Goal: Transaction & Acquisition: Purchase product/service

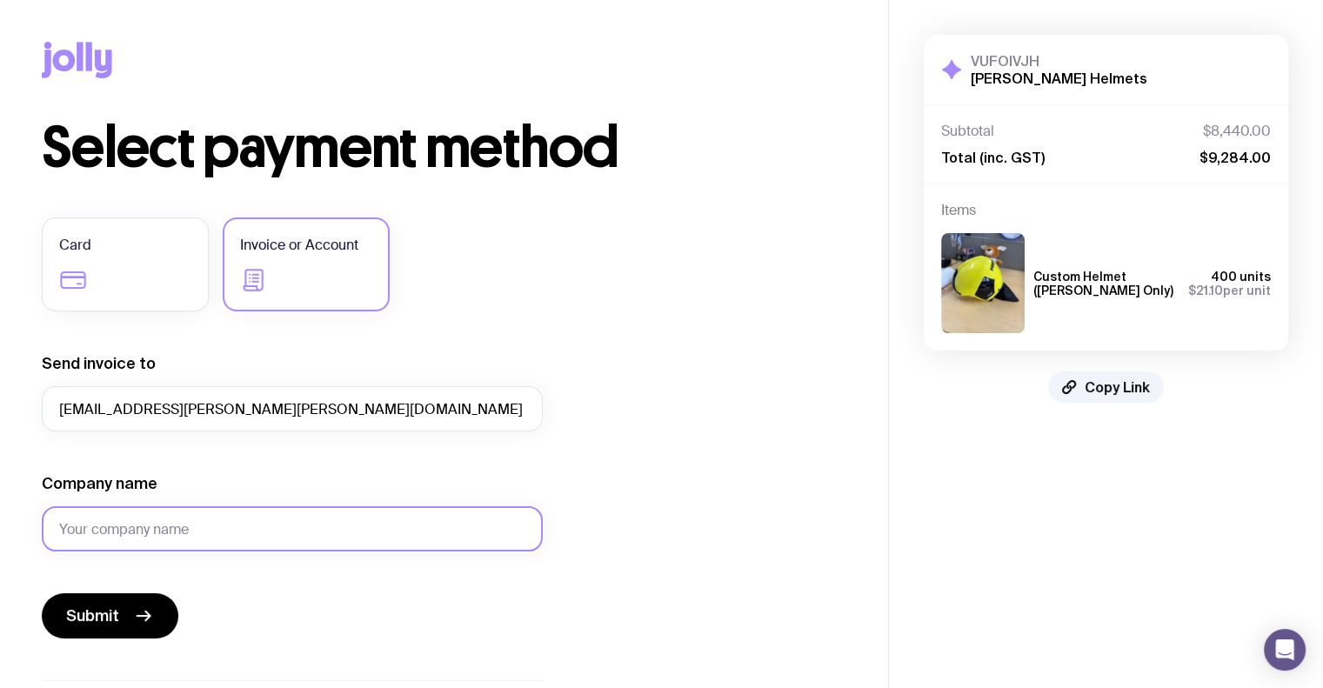
type input "aryani.aukta@draeger.com"
click at [179, 532] on input "Company name" at bounding box center [292, 528] width 501 height 45
type input "Draeger Australia Pty. Ltd."
click at [109, 618] on span "Submit" at bounding box center [92, 616] width 53 height 21
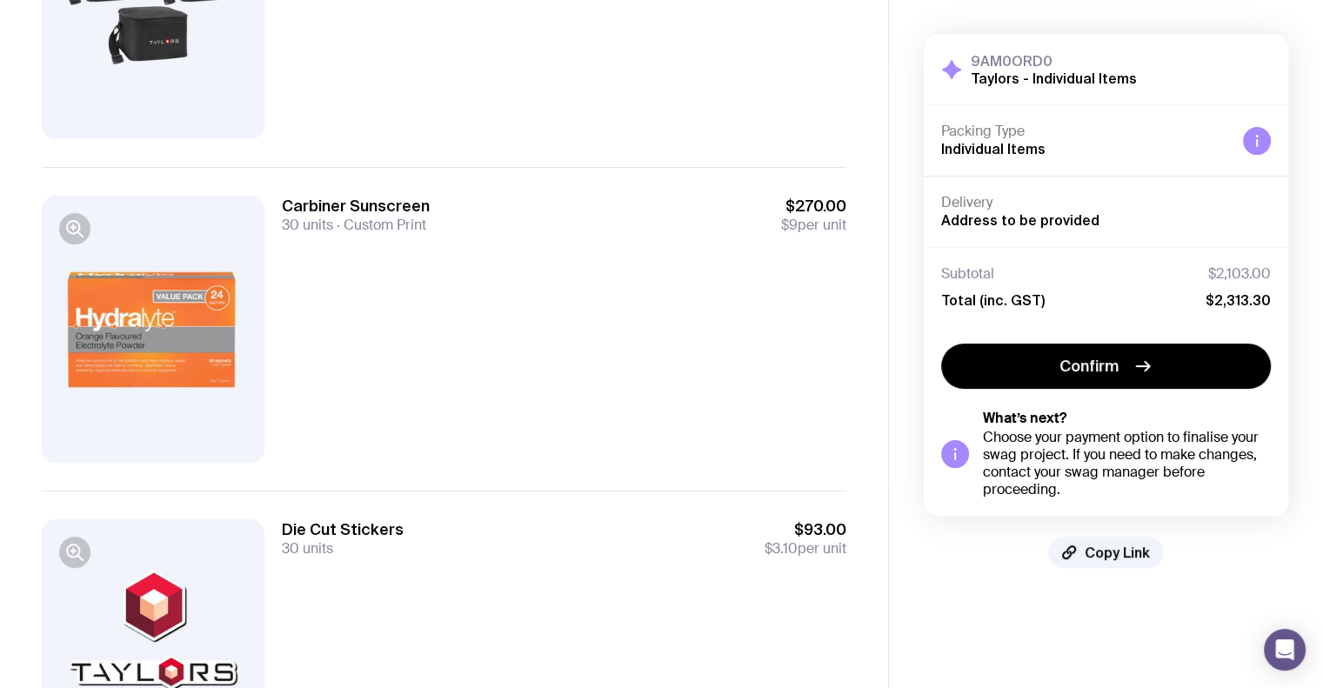
scroll to position [348, 0]
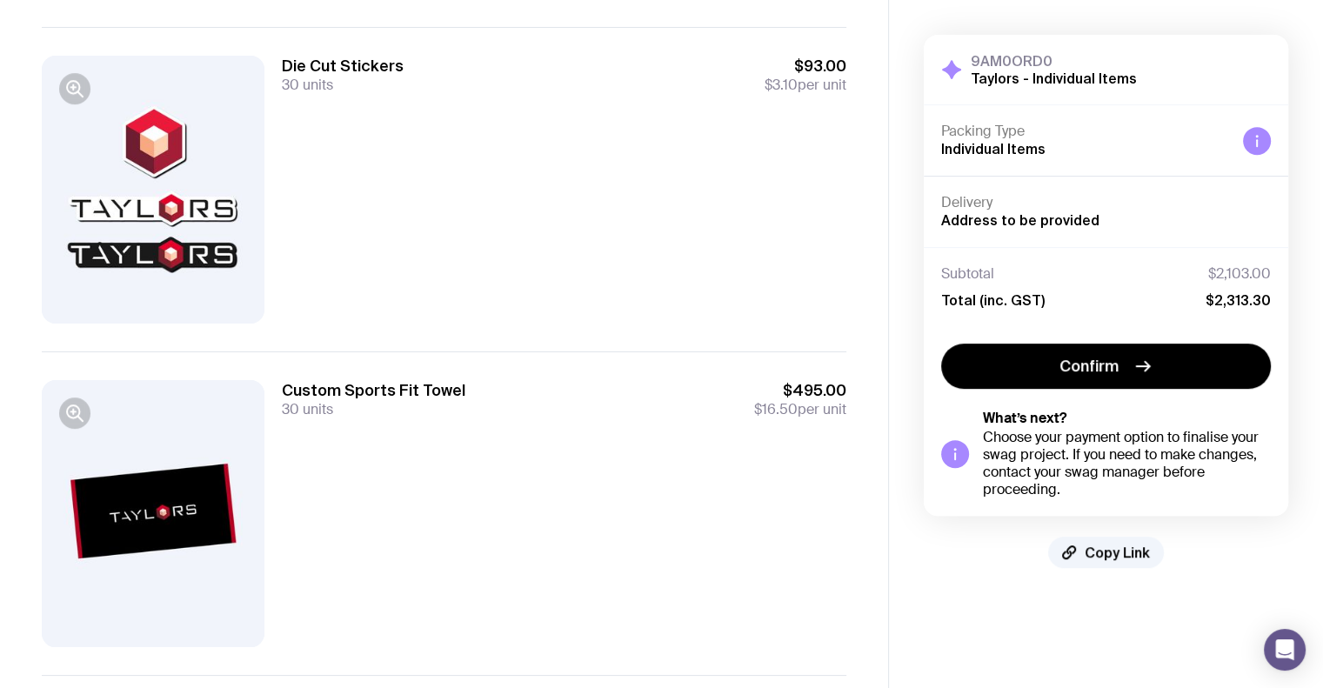
scroll to position [593, 0]
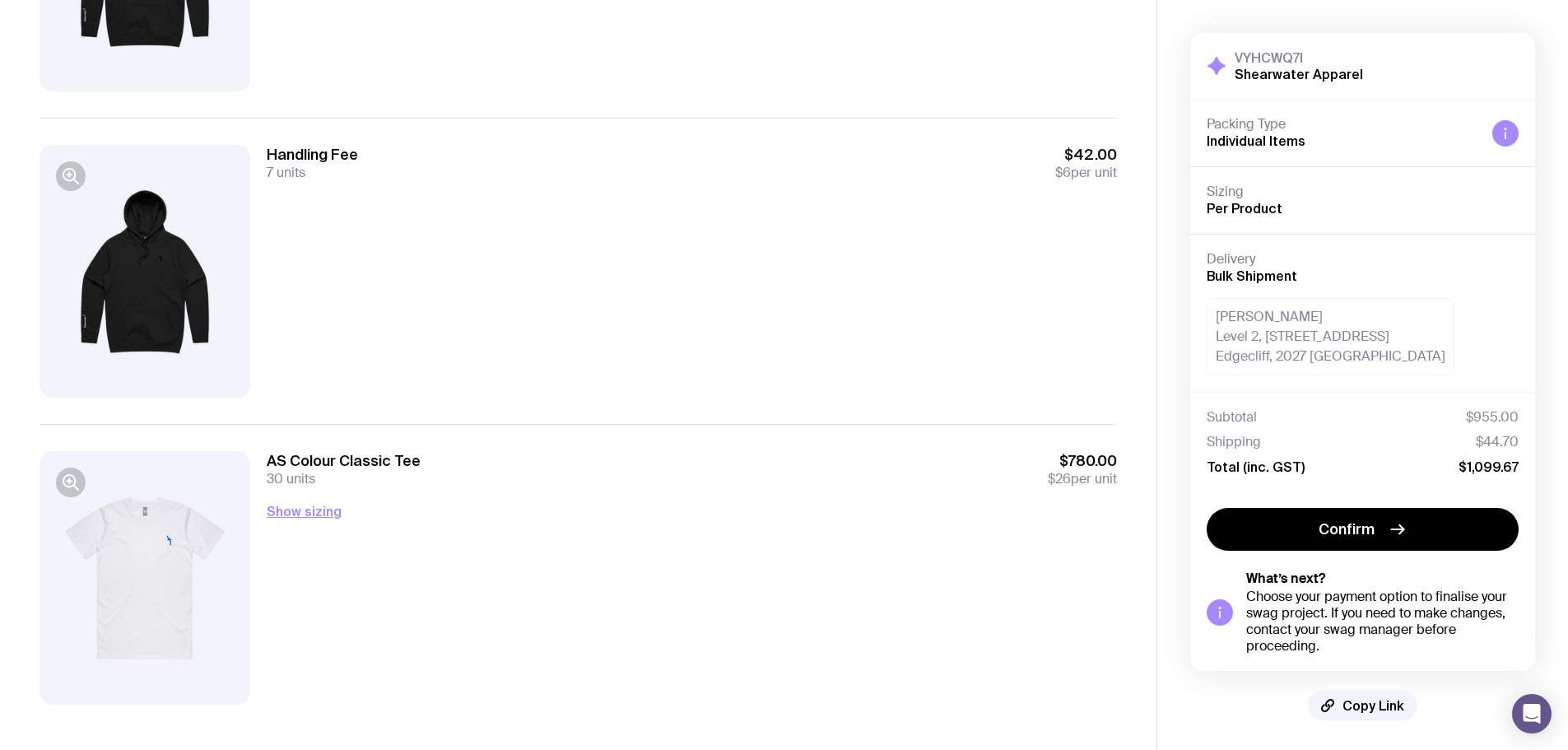
scroll to position [368, 0]
